Goal: Navigation & Orientation: Find specific page/section

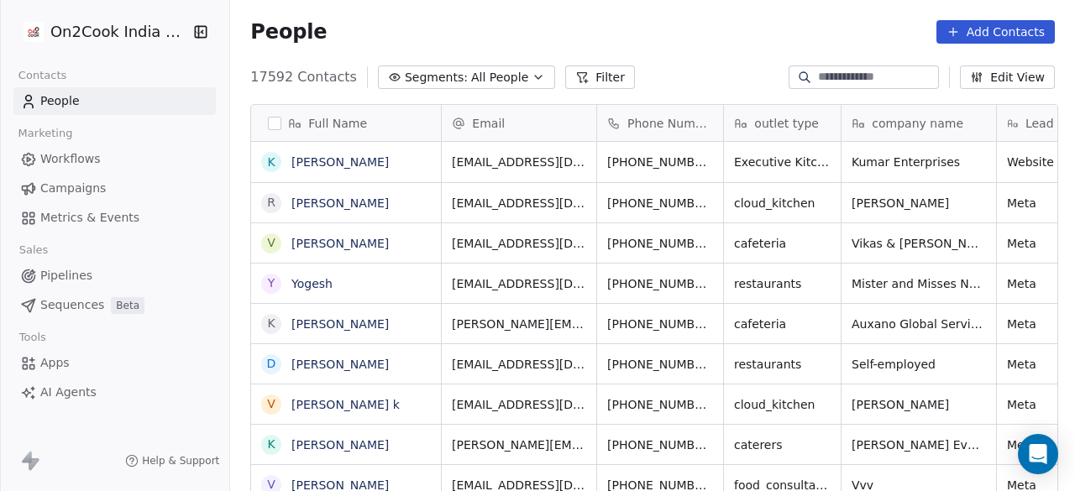
scroll to position [419, 835]
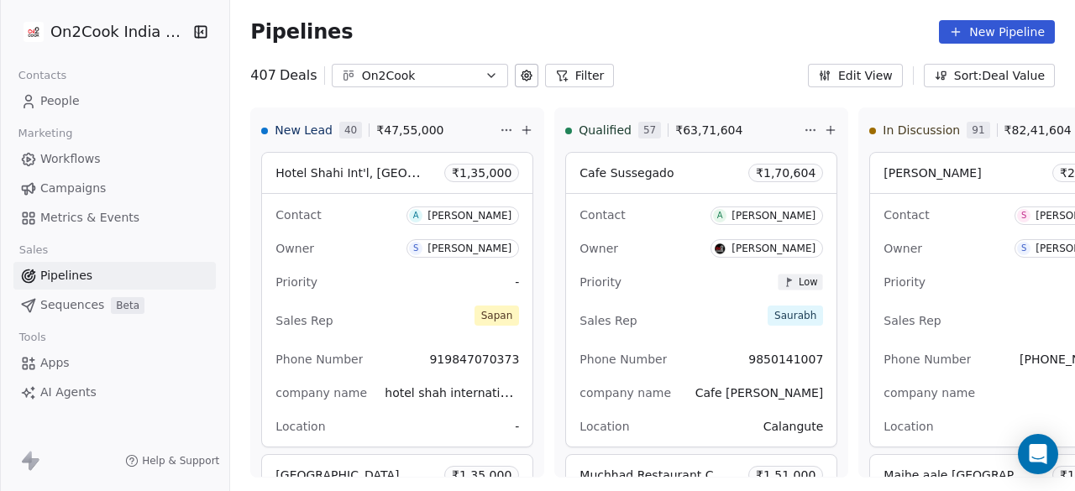
click at [71, 105] on span "People" at bounding box center [59, 101] width 39 height 18
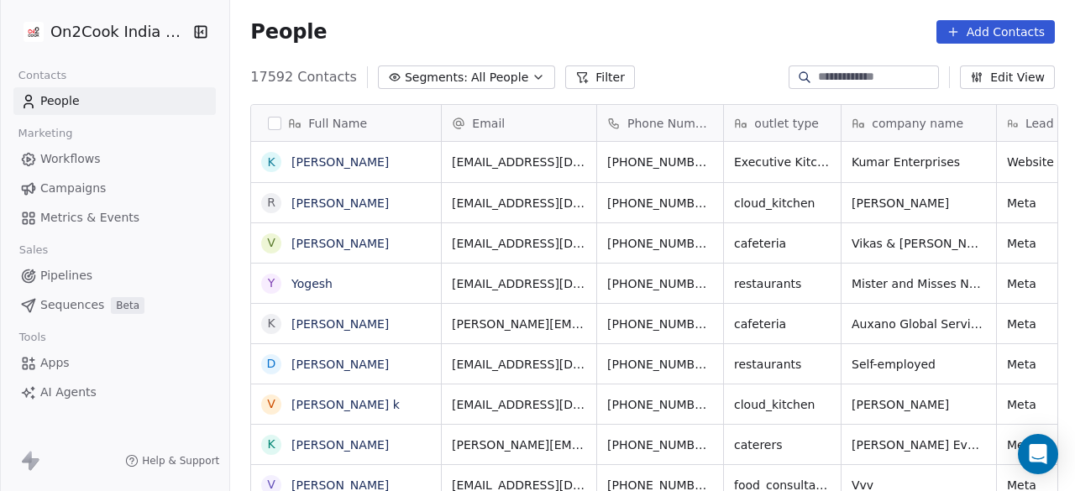
scroll to position [419, 835]
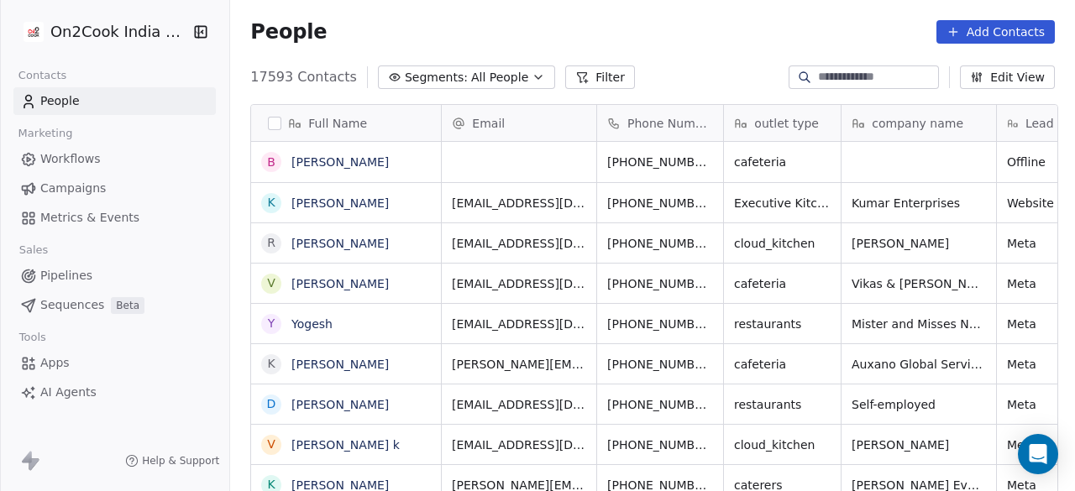
click at [655, 35] on div "People Add Contacts" at bounding box center [652, 32] width 805 height 24
